Goal: Transaction & Acquisition: Purchase product/service

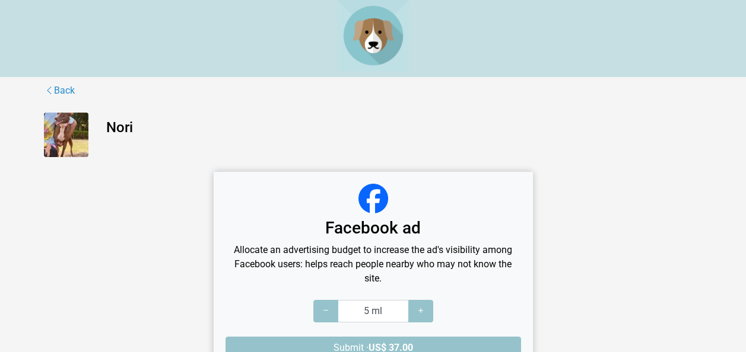
scroll to position [63, 0]
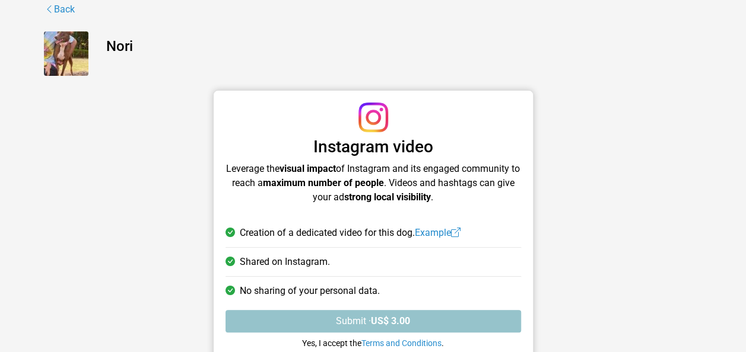
scroll to position [117, 0]
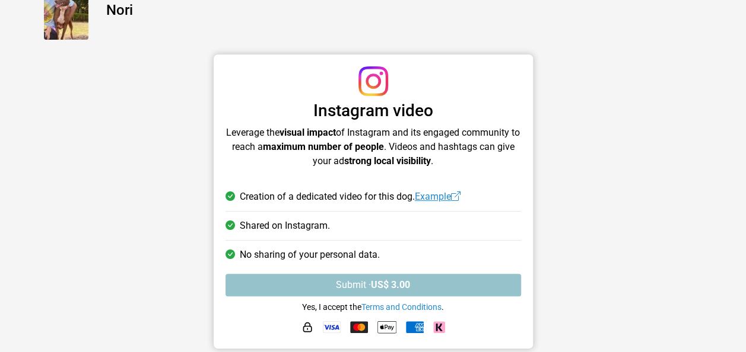
click at [444, 193] on link "Example" at bounding box center [438, 196] width 46 height 11
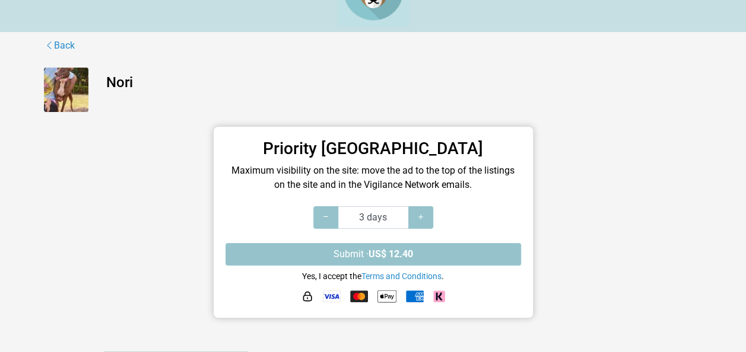
scroll to position [46, 0]
